Goal: Task Accomplishment & Management: Manage account settings

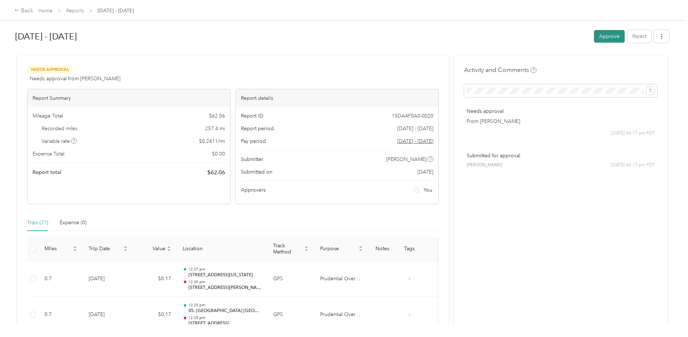
click at [607, 34] on button "Approve" at bounding box center [609, 36] width 31 height 13
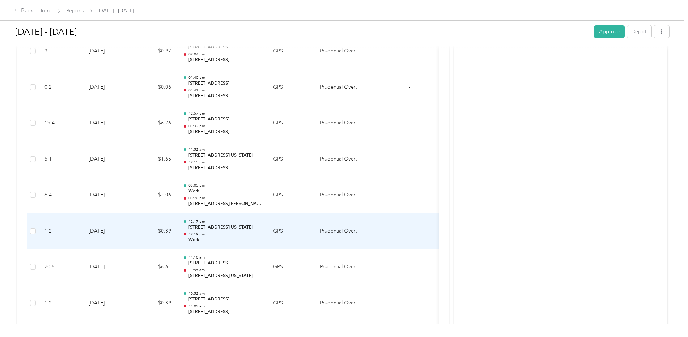
scroll to position [2411, 0]
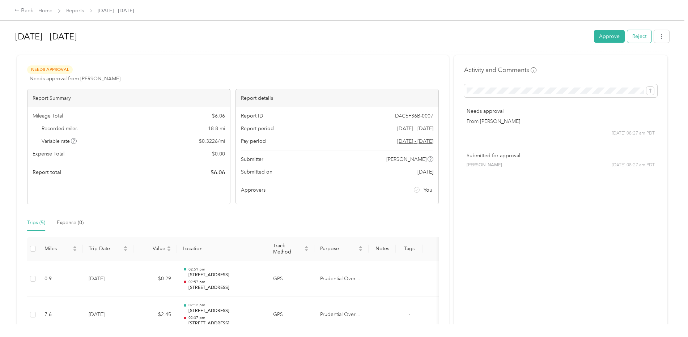
click at [633, 36] on button "Reject" at bounding box center [639, 36] width 24 height 13
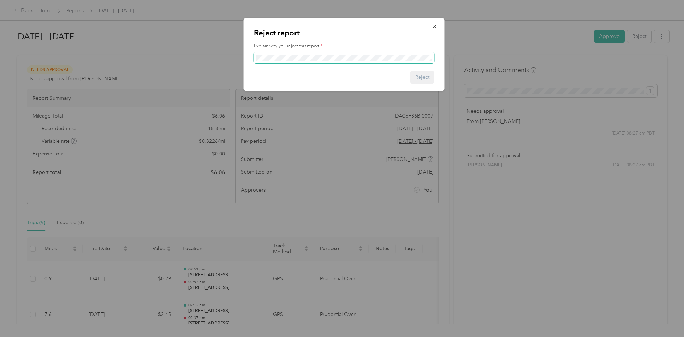
click at [304, 61] on span at bounding box center [344, 58] width 180 height 12
click at [405, 61] on span at bounding box center [344, 58] width 180 height 12
click at [428, 79] on button "Reject" at bounding box center [422, 77] width 24 height 13
